Goal: Information Seeking & Learning: Find specific fact

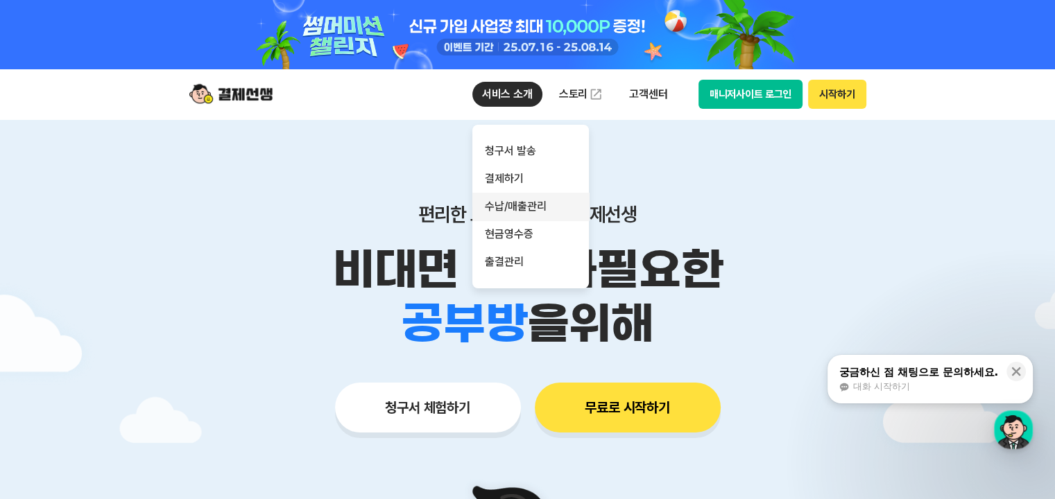
click at [514, 205] on link "수납/매출관리" at bounding box center [530, 207] width 116 height 28
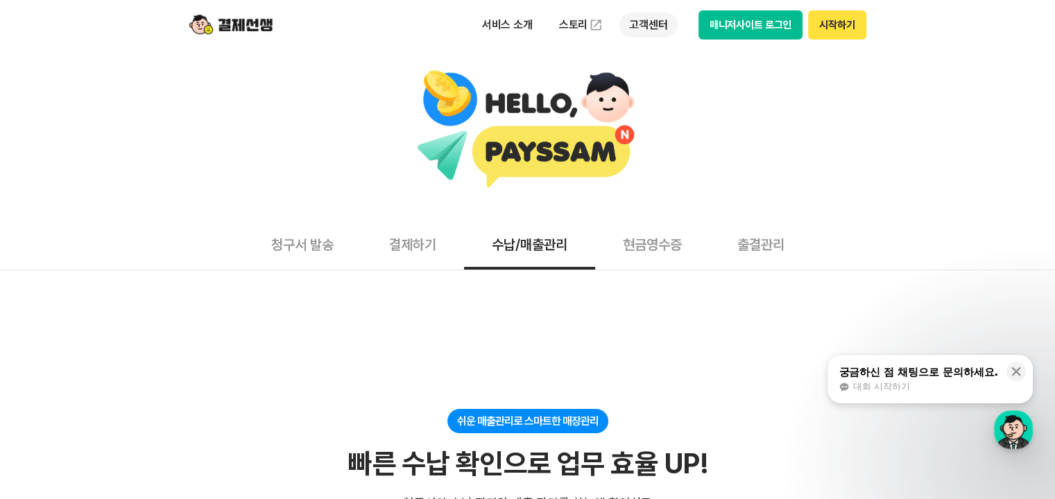
click at [632, 19] on p "고객센터" at bounding box center [648, 24] width 58 height 25
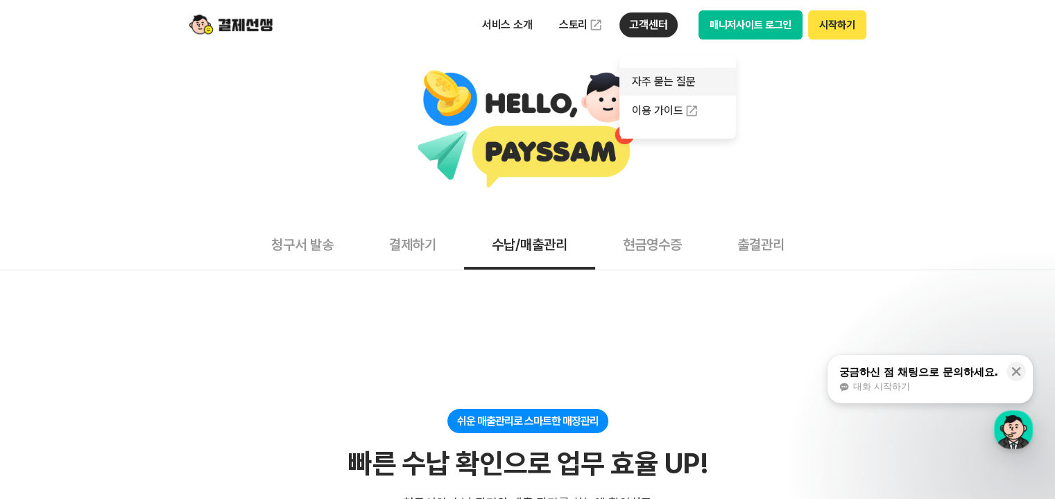
click at [679, 76] on link "자주 묻는 질문" at bounding box center [677, 82] width 116 height 28
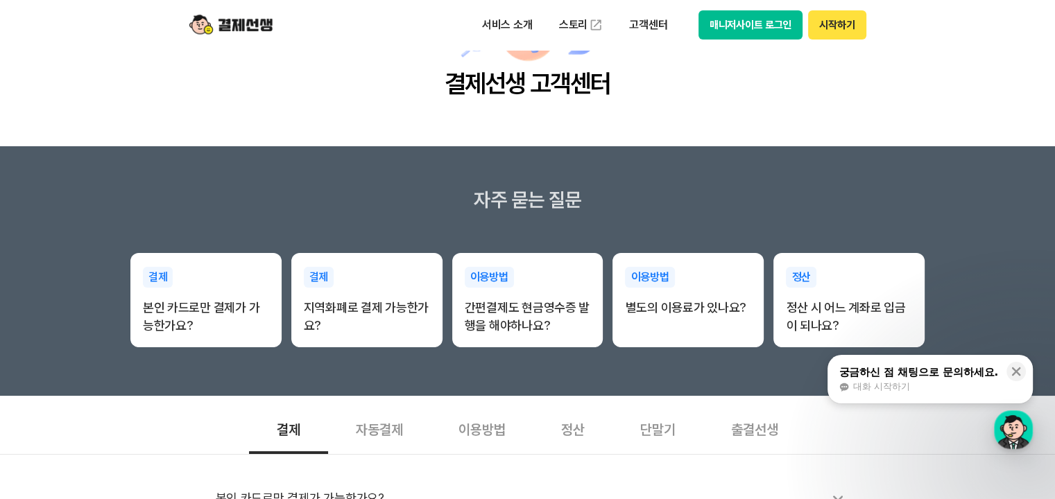
scroll to position [139, 0]
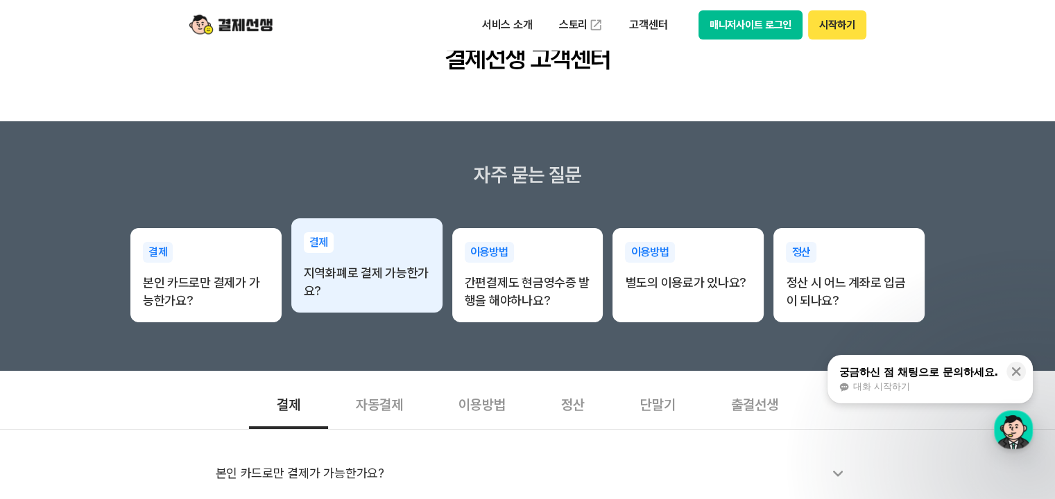
click at [344, 278] on p "지역화폐로 결제 가능한가요?" at bounding box center [367, 282] width 126 height 36
click at [347, 272] on p "지역화폐로 결제 가능한가요?" at bounding box center [367, 282] width 126 height 36
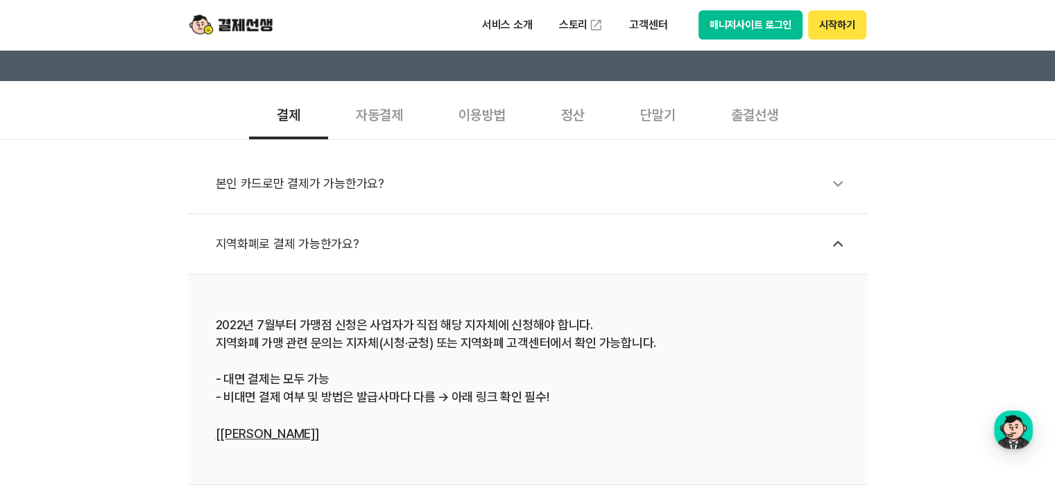
scroll to position [485, 0]
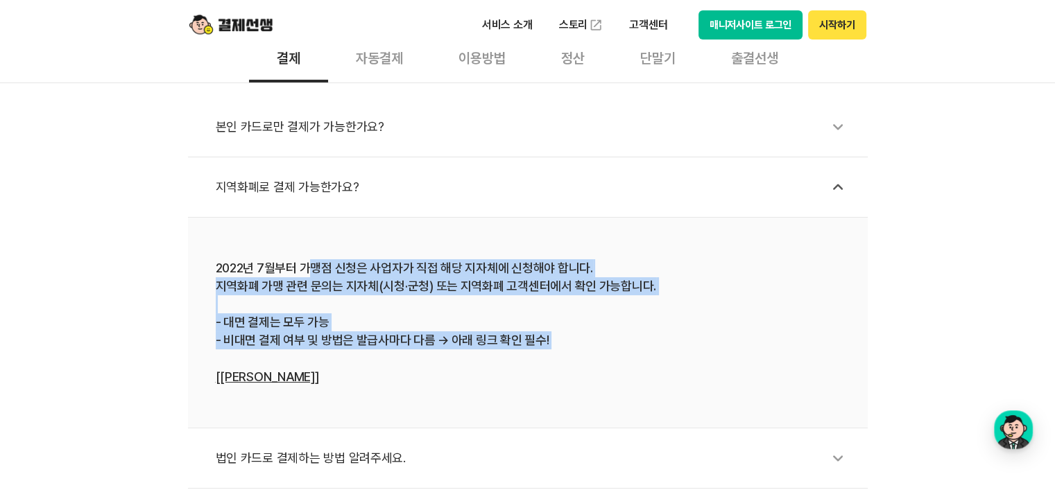
drag, startPoint x: 308, startPoint y: 268, endPoint x: 458, endPoint y: 365, distance: 178.1
click at [458, 365] on div "2022년 7월부터 가맹점 신청은 사업자가 직접 해당 지자체에 신청해야 합니다. 지역화폐 가맹 관련 문의는 지자체(시청·군청) 또는 지역화폐 …" at bounding box center [528, 322] width 624 height 127
click at [261, 372] on link "[[PERSON_NAME]]" at bounding box center [267, 377] width 103 height 15
